Goal: Transaction & Acquisition: Subscribe to service/newsletter

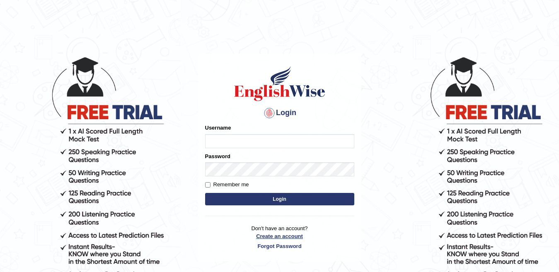
click at [279, 237] on link "Create an account" at bounding box center [279, 237] width 149 height 8
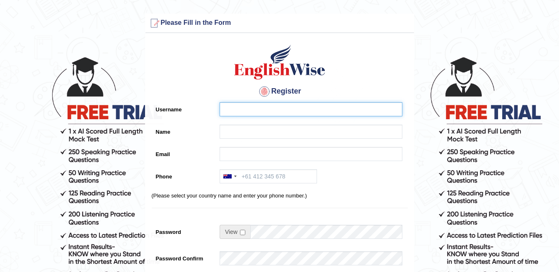
click at [282, 112] on input "Username" at bounding box center [311, 109] width 183 height 14
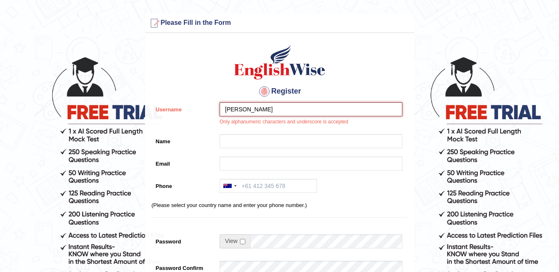
click at [270, 110] on input "JITHIN ROY" at bounding box center [311, 109] width 183 height 14
type input "J"
type input "88888888"
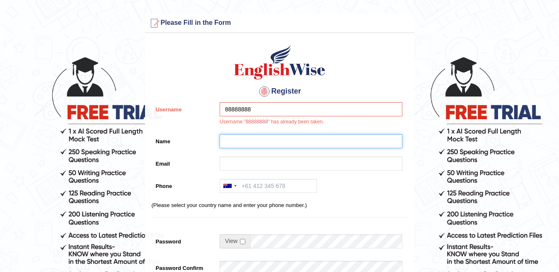
click at [275, 144] on input "Name" at bounding box center [311, 141] width 183 height 14
type input "Jithin Roy"
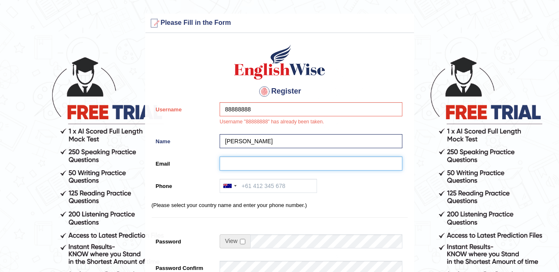
click at [249, 164] on input "Email" at bounding box center [311, 164] width 183 height 14
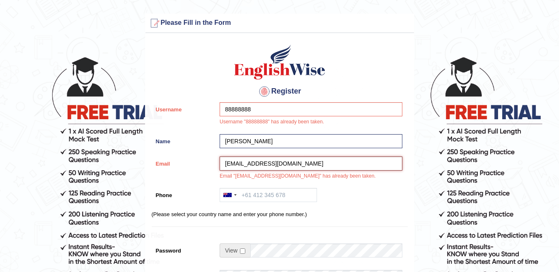
click at [245, 163] on input "jithinr2k@gmail.com" at bounding box center [311, 164] width 183 height 14
type input "jithinr2k@gmail.com"
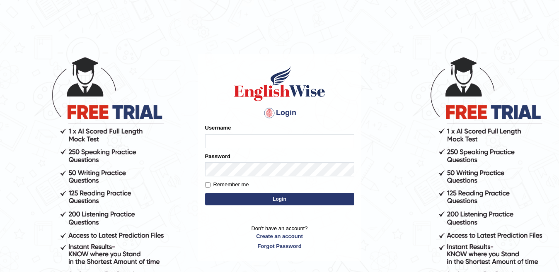
click at [244, 143] on input "Username" at bounding box center [279, 141] width 149 height 14
type input "88888888"
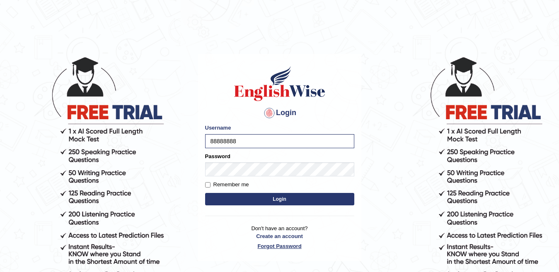
click at [287, 245] on link "Forgot Password" at bounding box center [279, 247] width 149 height 8
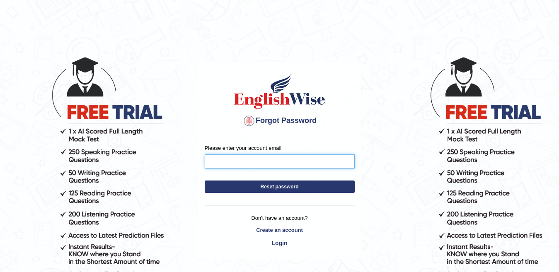
click at [255, 162] on input "Please enter your account email" at bounding box center [280, 162] width 150 height 14
type input "[EMAIL_ADDRESS][DOMAIN_NAME]"
click at [287, 190] on button "Reset password" at bounding box center [280, 187] width 150 height 12
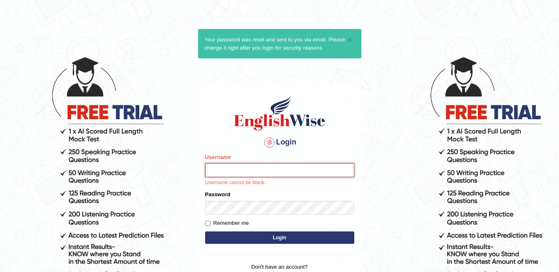
click at [262, 168] on input "Username" at bounding box center [279, 170] width 149 height 14
type input "88888888"
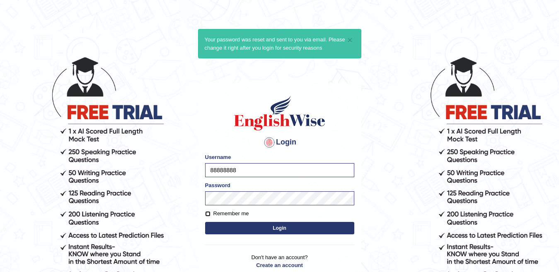
click at [209, 213] on input "Remember me" at bounding box center [207, 213] width 5 height 5
click at [210, 214] on input "Remember me" at bounding box center [207, 213] width 5 height 5
checkbox input "true"
click at [257, 230] on button "Login" at bounding box center [279, 228] width 149 height 12
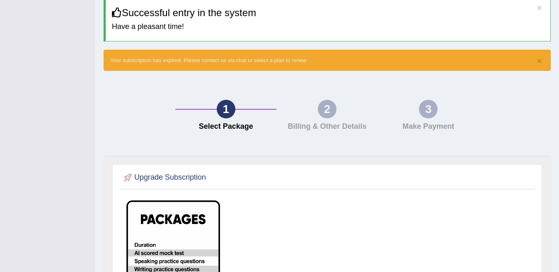
scroll to position [11, 0]
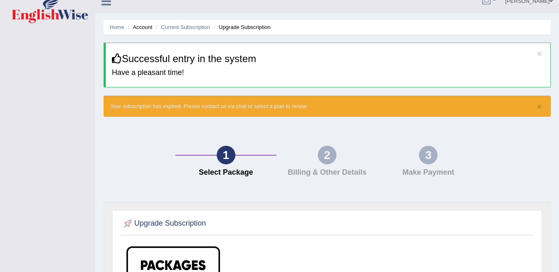
click at [314, 156] on div "2 Billing & Other Details" at bounding box center [327, 163] width 101 height 35
click at [319, 156] on div "2" at bounding box center [327, 155] width 19 height 19
click at [433, 153] on div "3" at bounding box center [428, 155] width 19 height 19
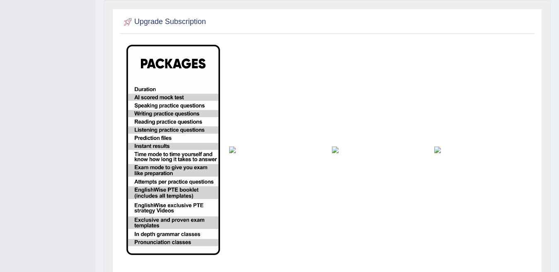
scroll to position [218, 0]
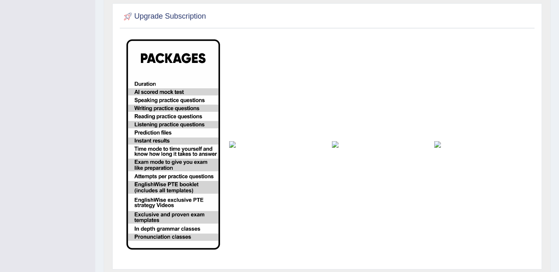
click at [236, 146] on img at bounding box center [276, 144] width 94 height 7
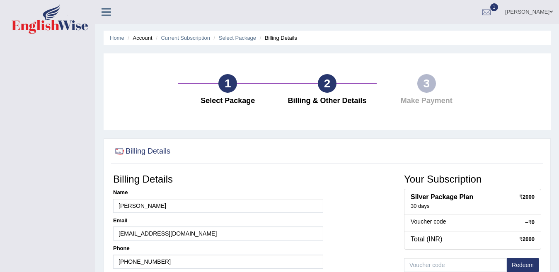
click at [112, 13] on link at bounding box center [106, 11] width 22 height 12
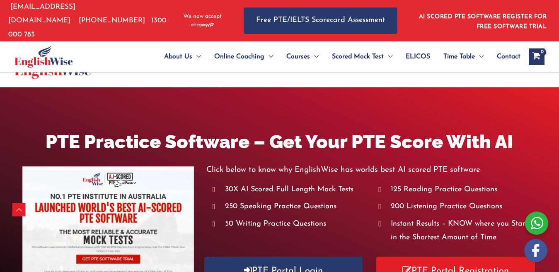
scroll to position [167, 0]
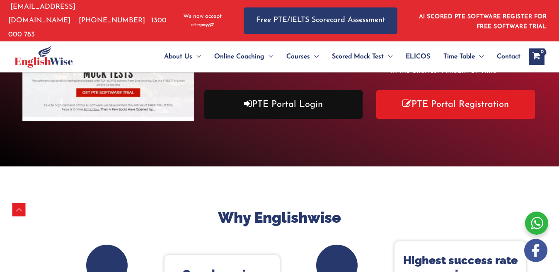
click at [311, 119] on link "PTE Portal Login" at bounding box center [283, 104] width 159 height 29
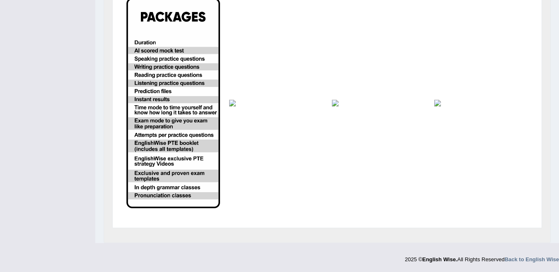
scroll to position [207, 0]
click at [440, 105] on img at bounding box center [482, 103] width 94 height 7
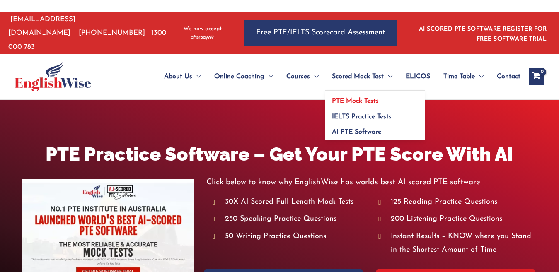
click at [343, 91] on span "Scored Mock Test" at bounding box center [358, 76] width 52 height 29
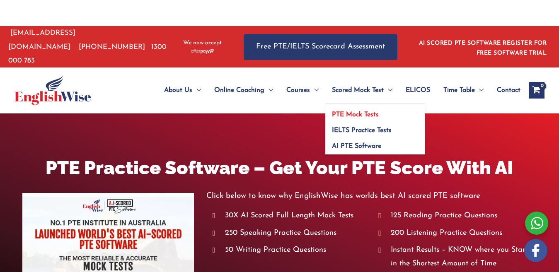
click at [358, 115] on span "PTE Mock Tests" at bounding box center [355, 115] width 47 height 7
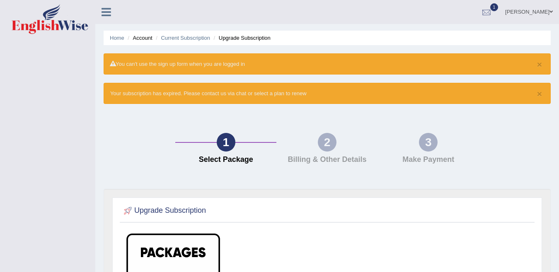
click at [493, 11] on div at bounding box center [487, 12] width 12 height 12
